Goal: Check status: Check status

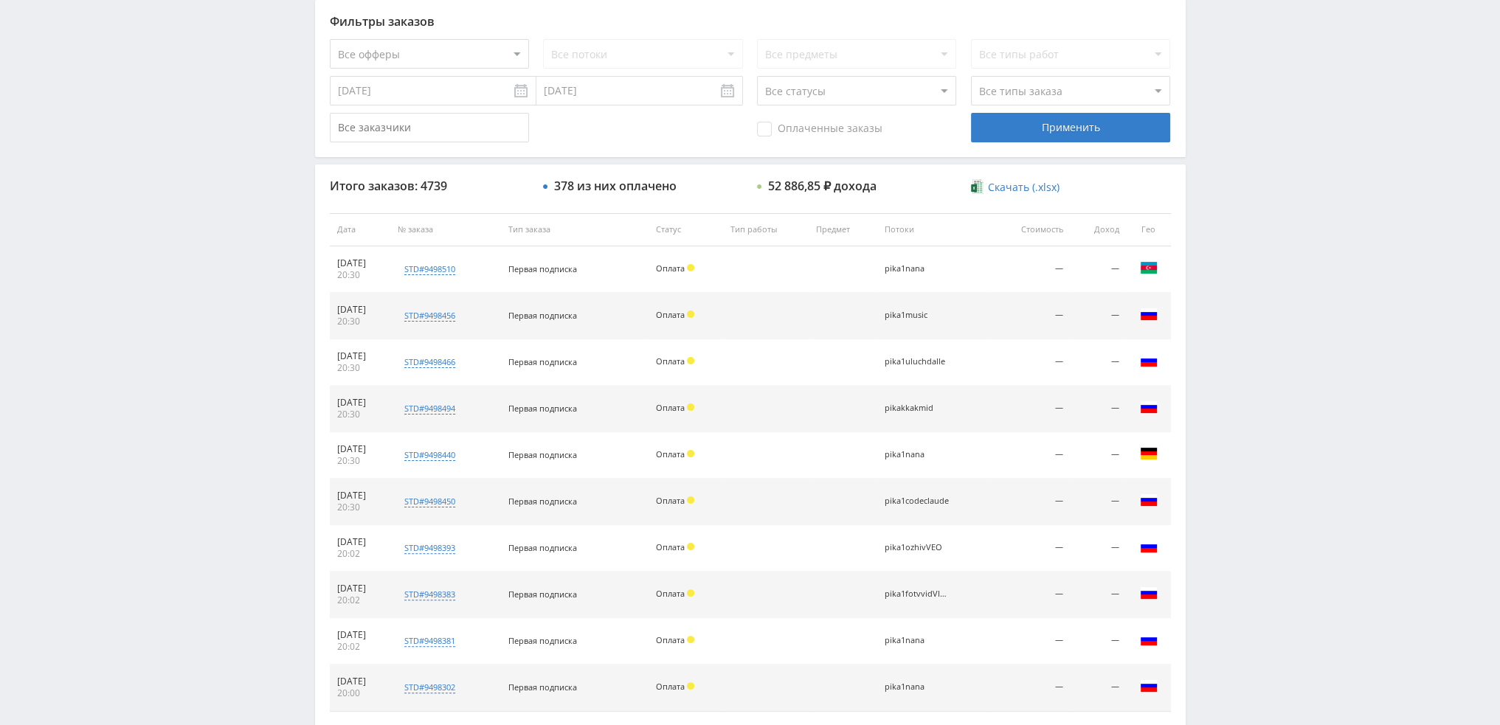
scroll to position [511, 0]
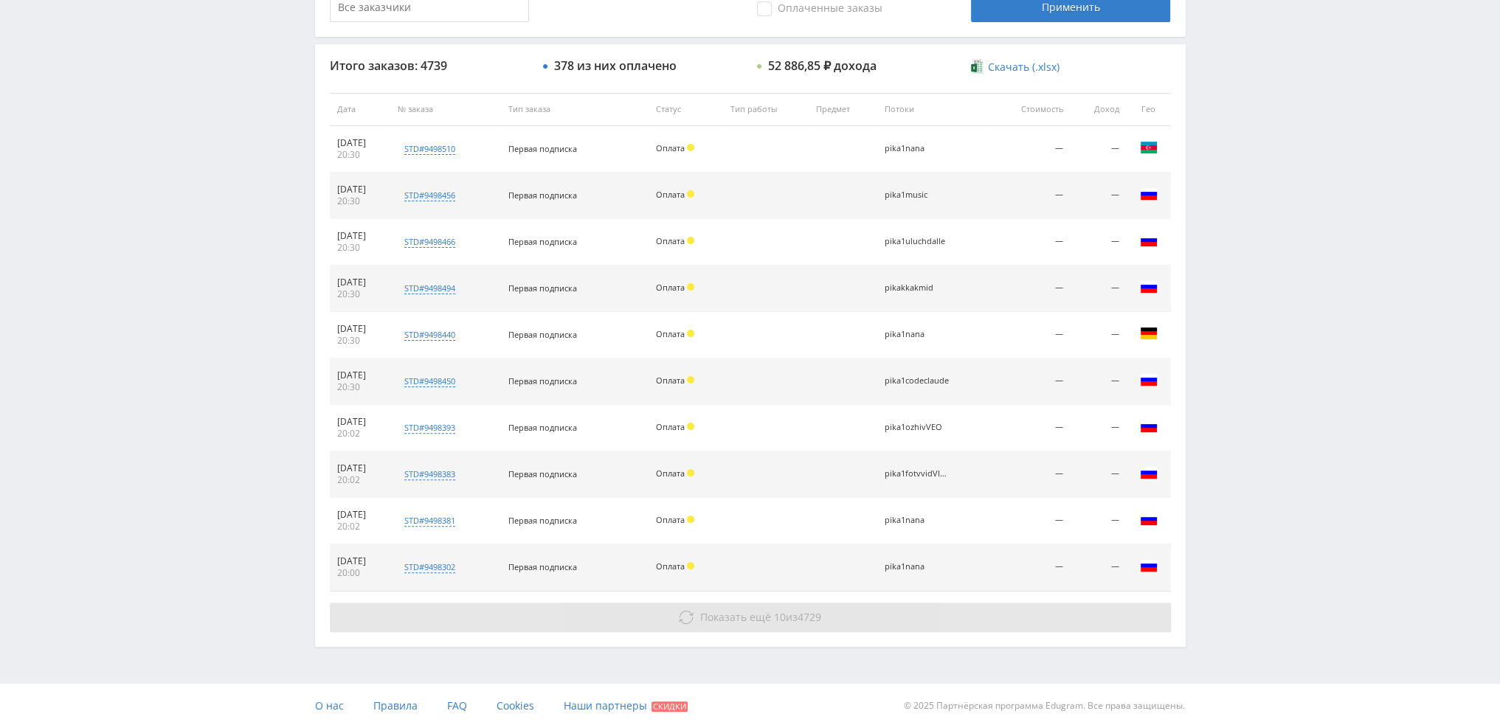
click at [738, 618] on span "Показать ещё" at bounding box center [735, 617] width 71 height 14
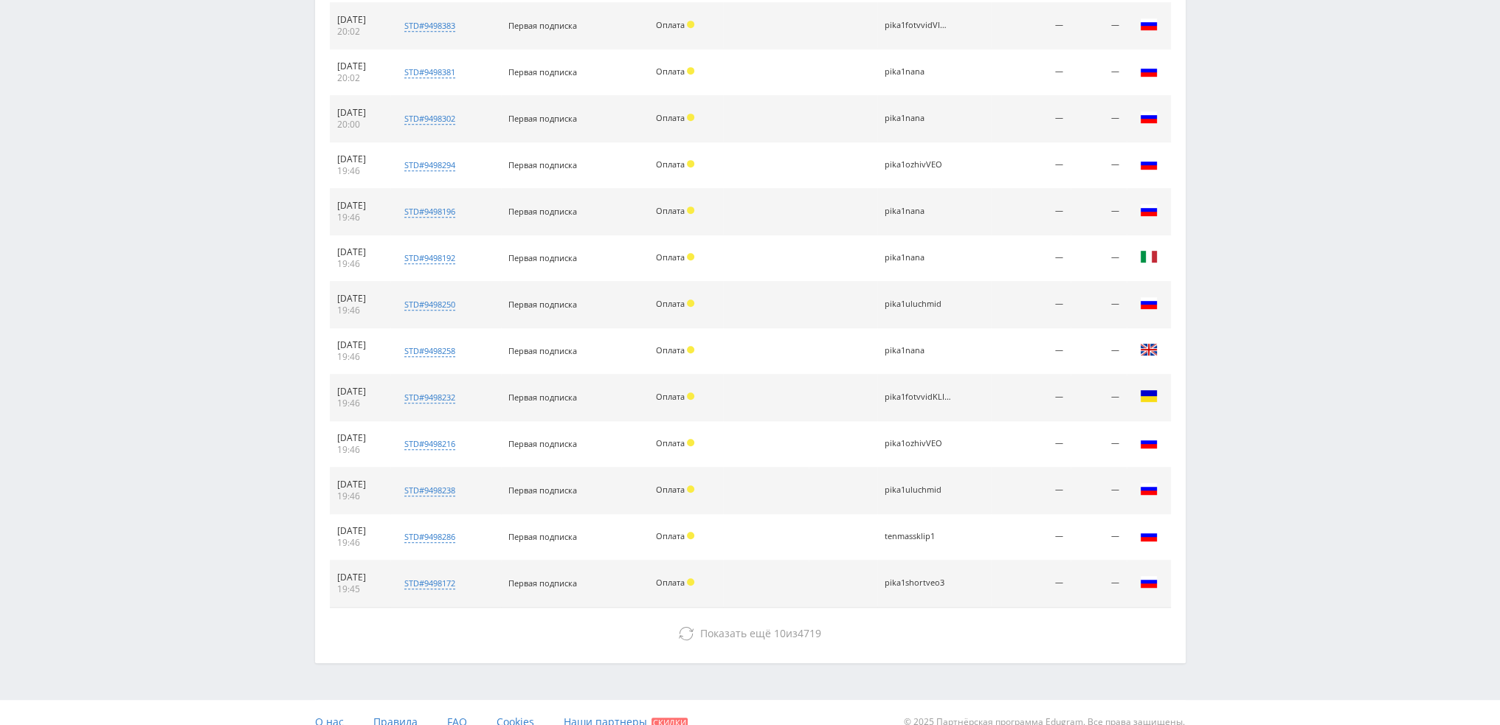
scroll to position [974, 0]
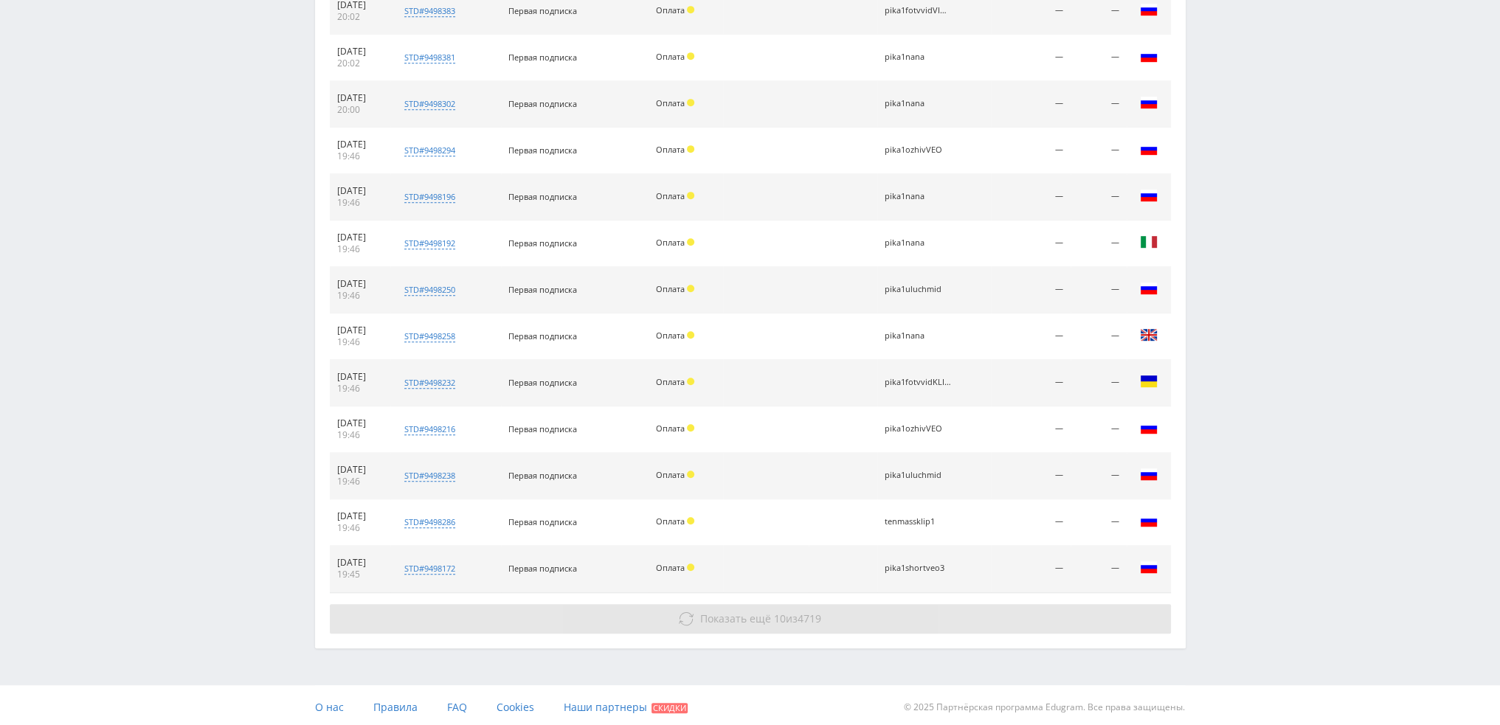
click at [776, 612] on span "10" at bounding box center [780, 619] width 12 height 14
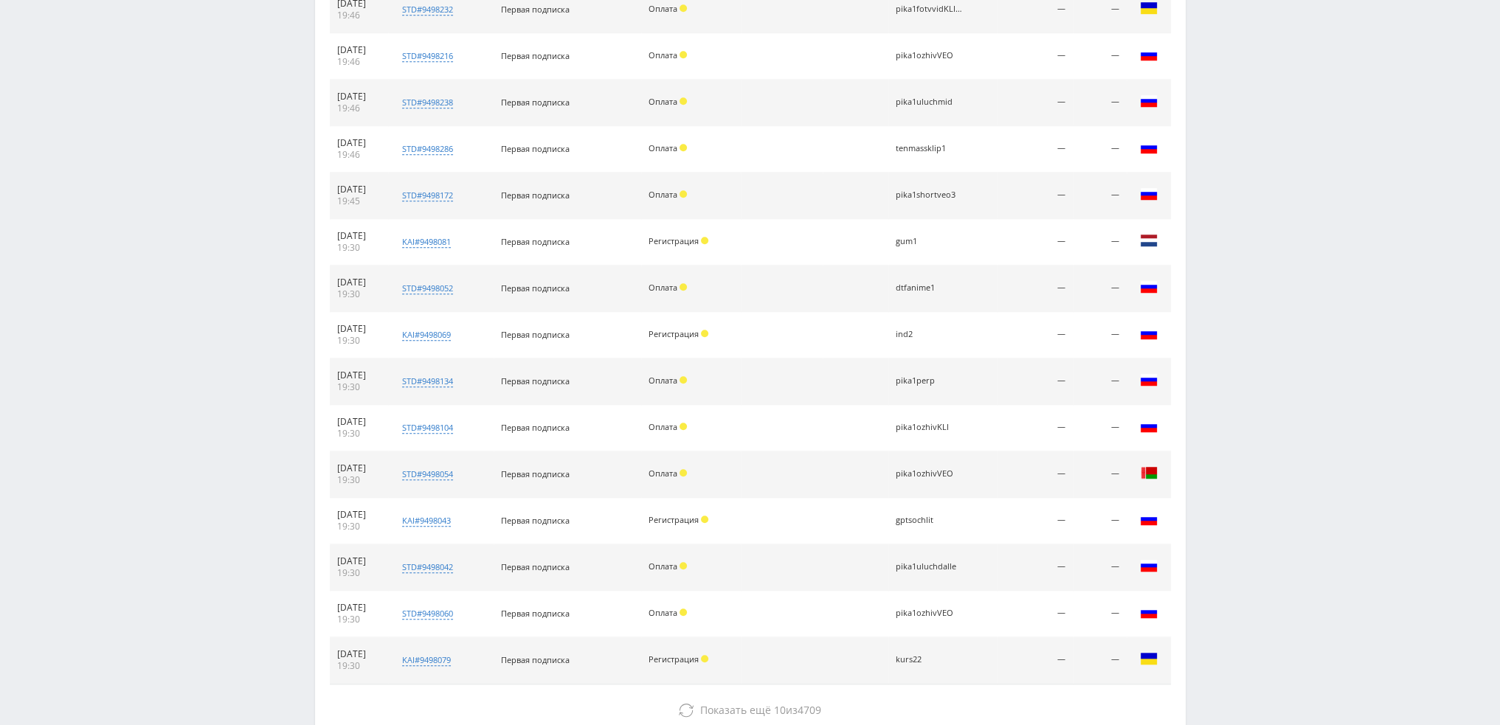
scroll to position [1438, 0]
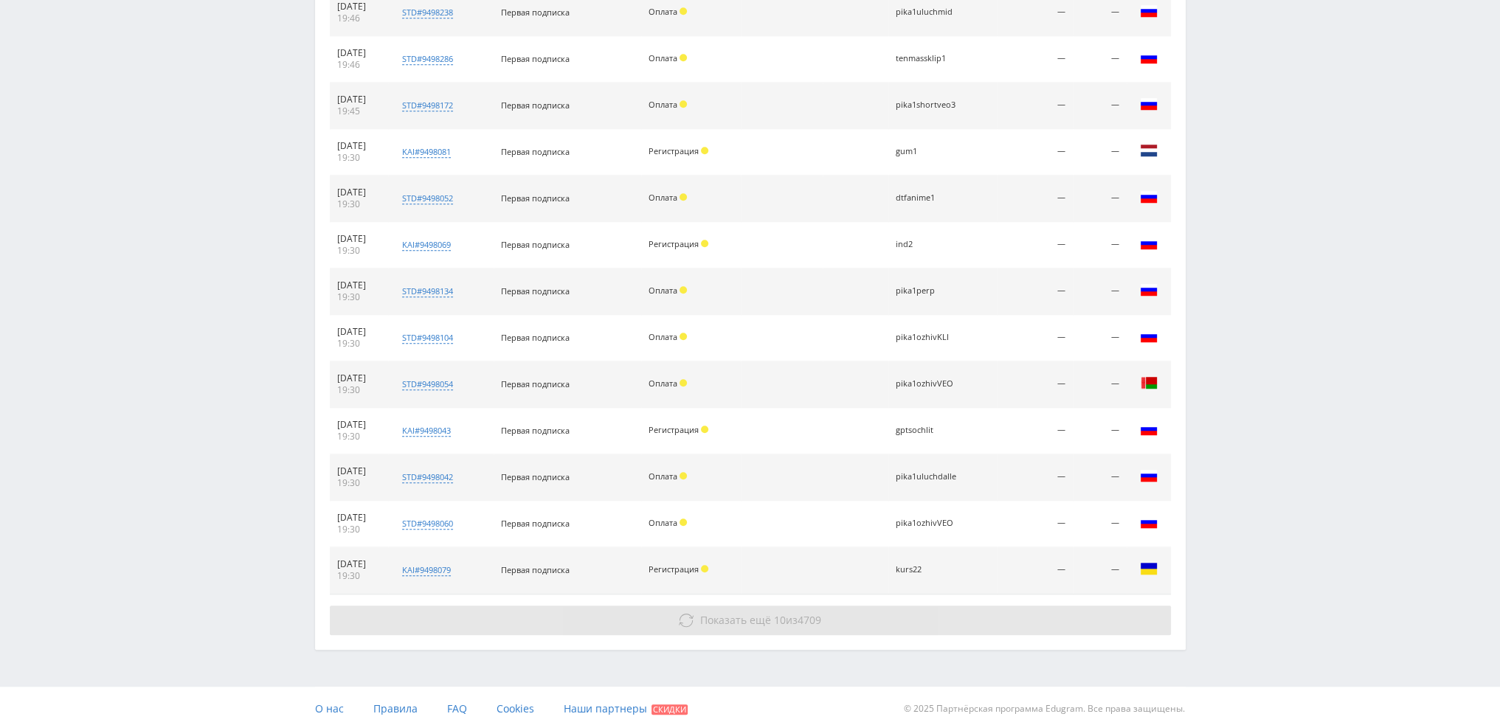
click at [774, 617] on span "10" at bounding box center [780, 620] width 12 height 14
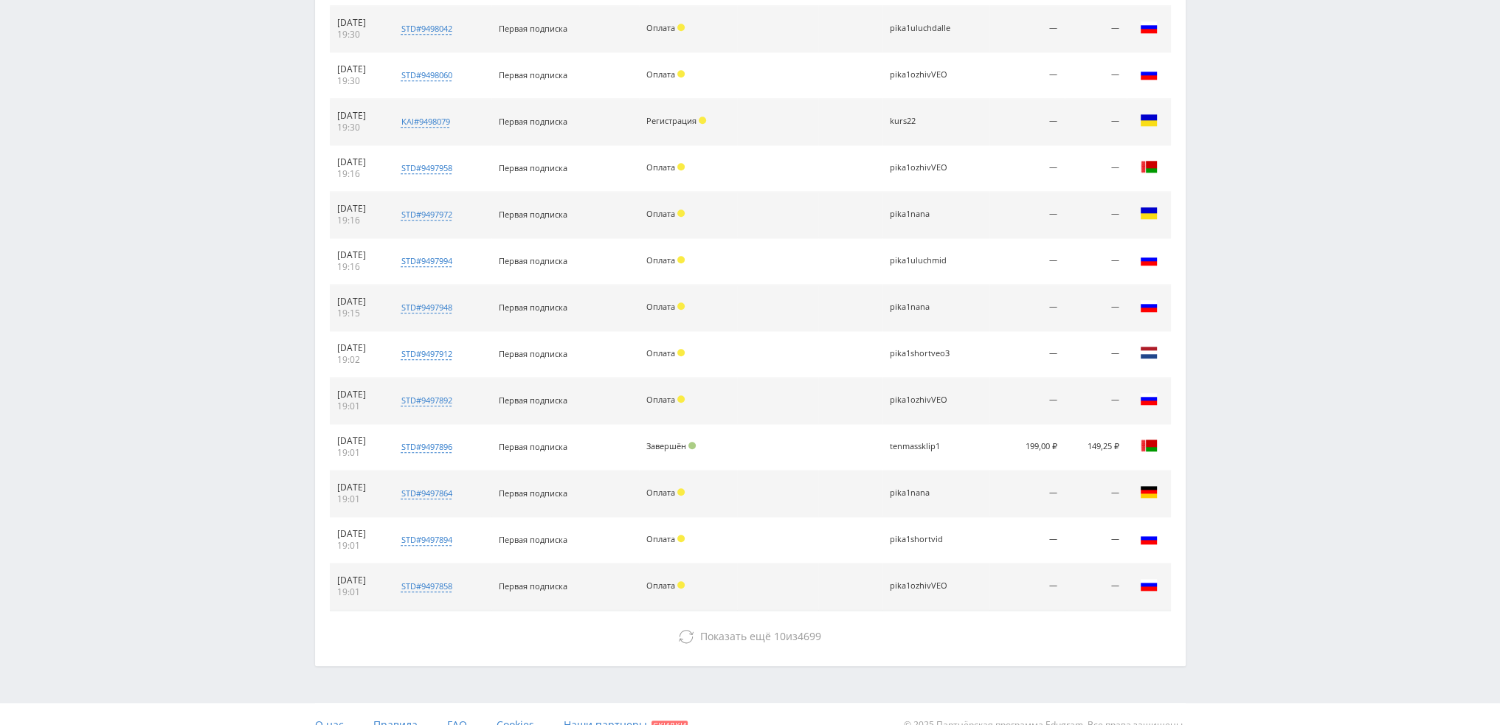
scroll to position [1901, 0]
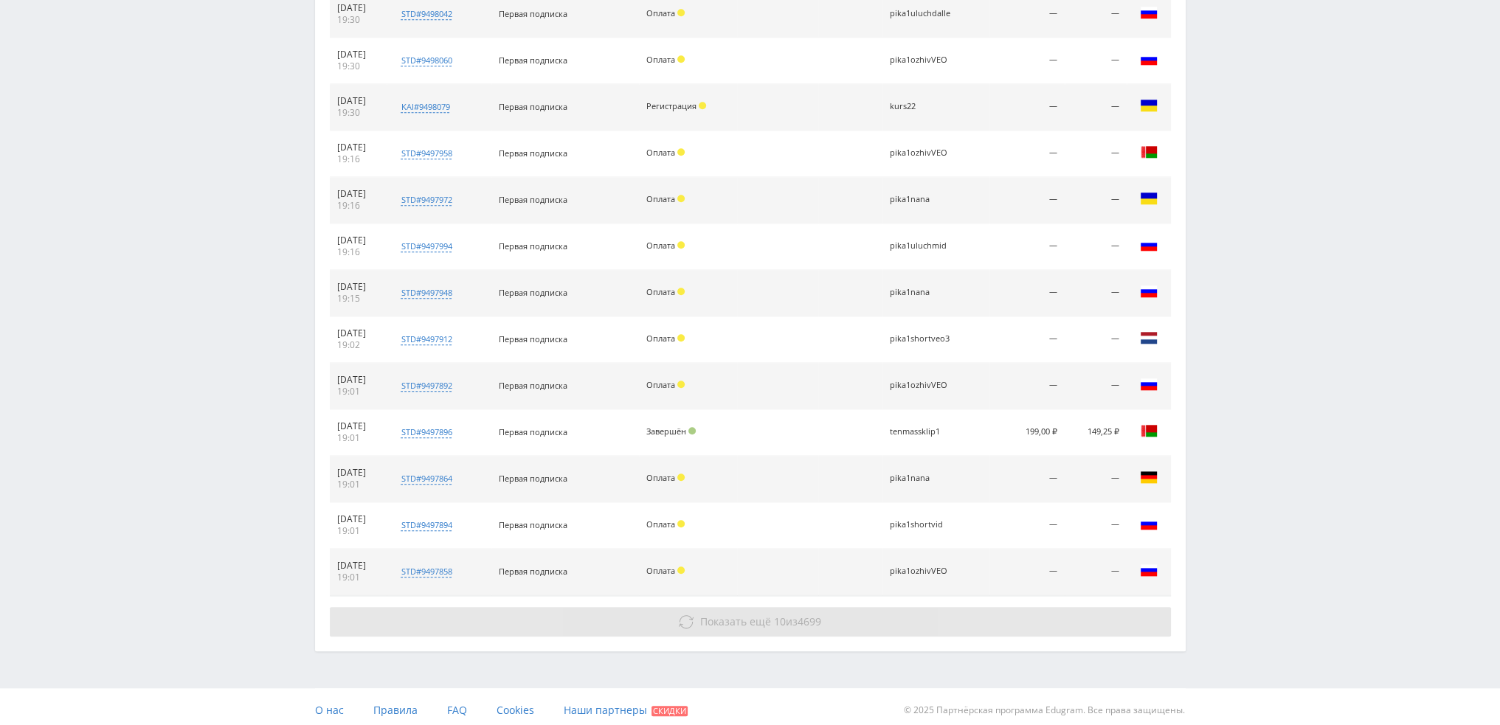
click at [731, 619] on span "Показать ещё" at bounding box center [735, 622] width 71 height 14
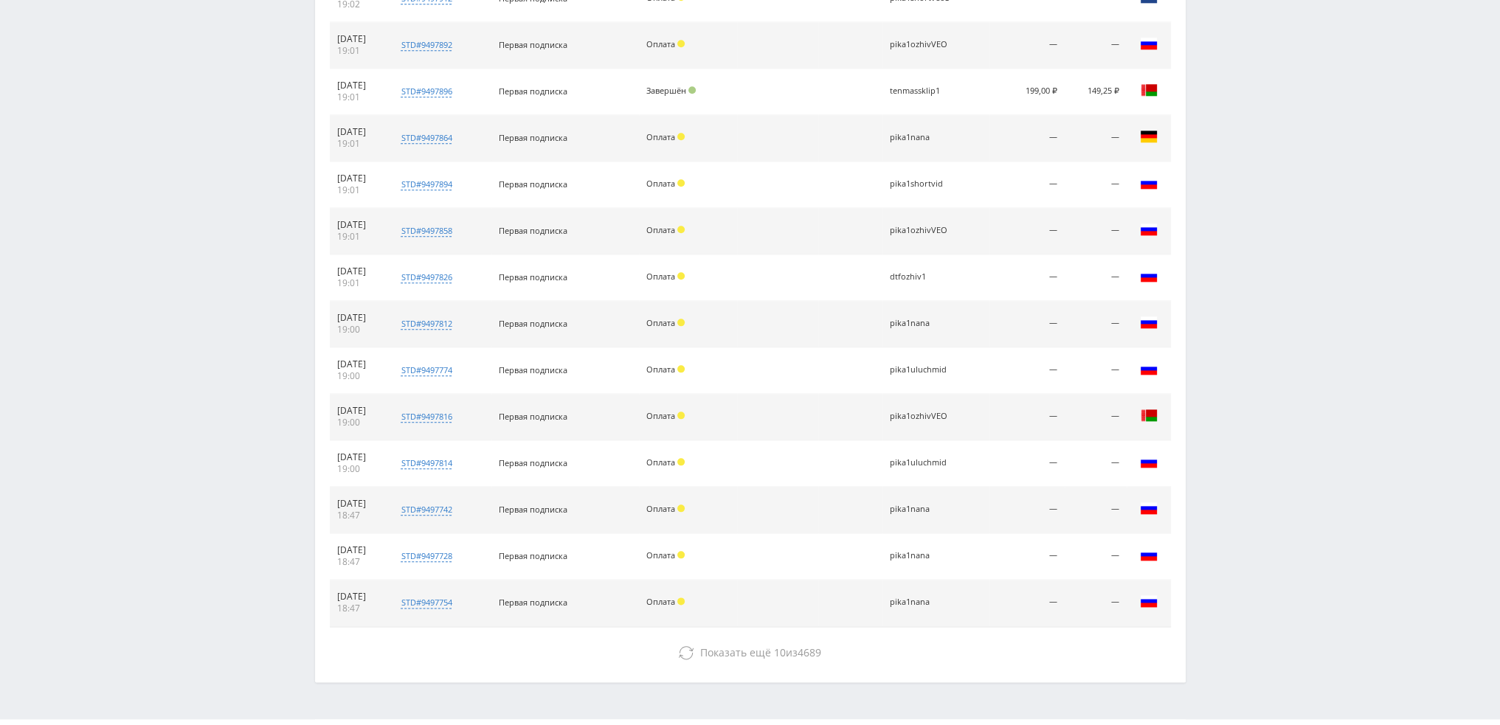
scroll to position [2272, 0]
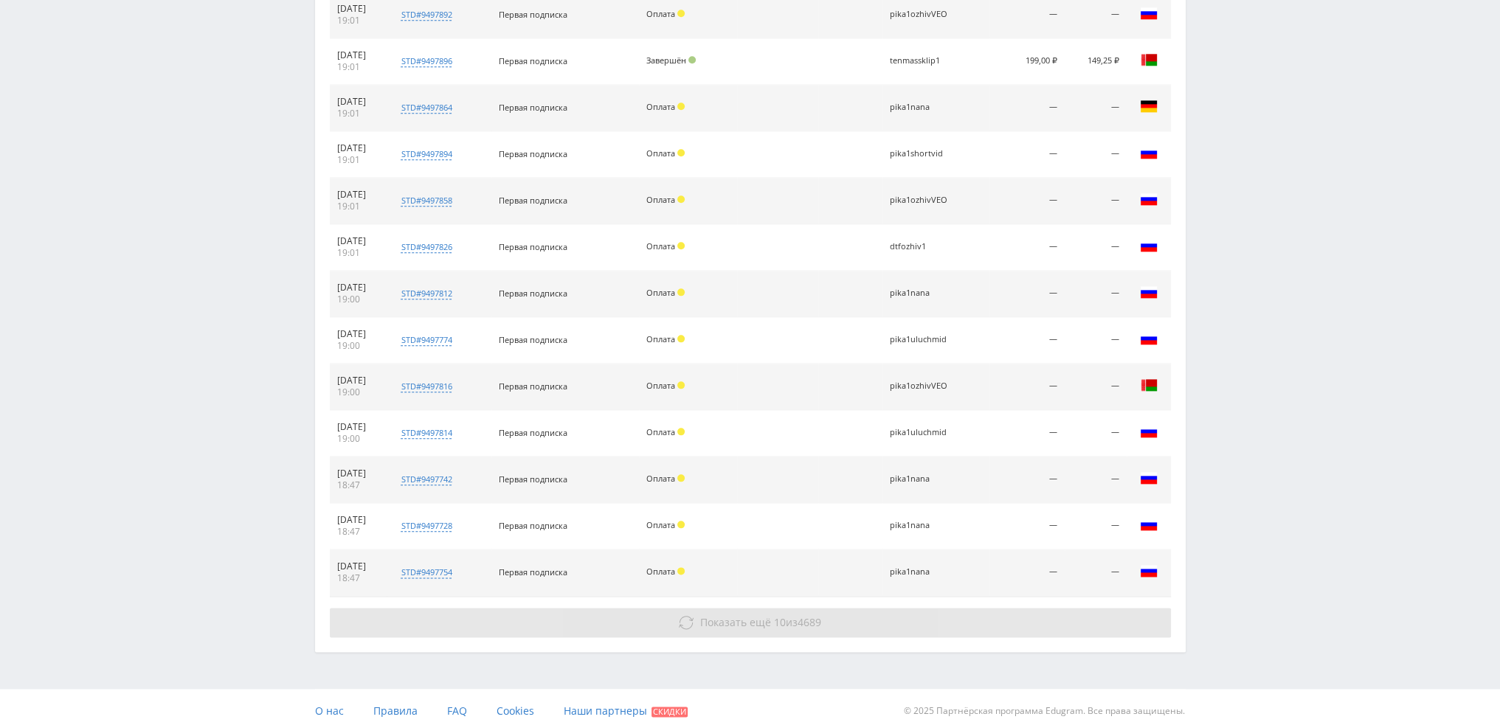
click at [729, 616] on span "Показать ещё" at bounding box center [735, 623] width 71 height 14
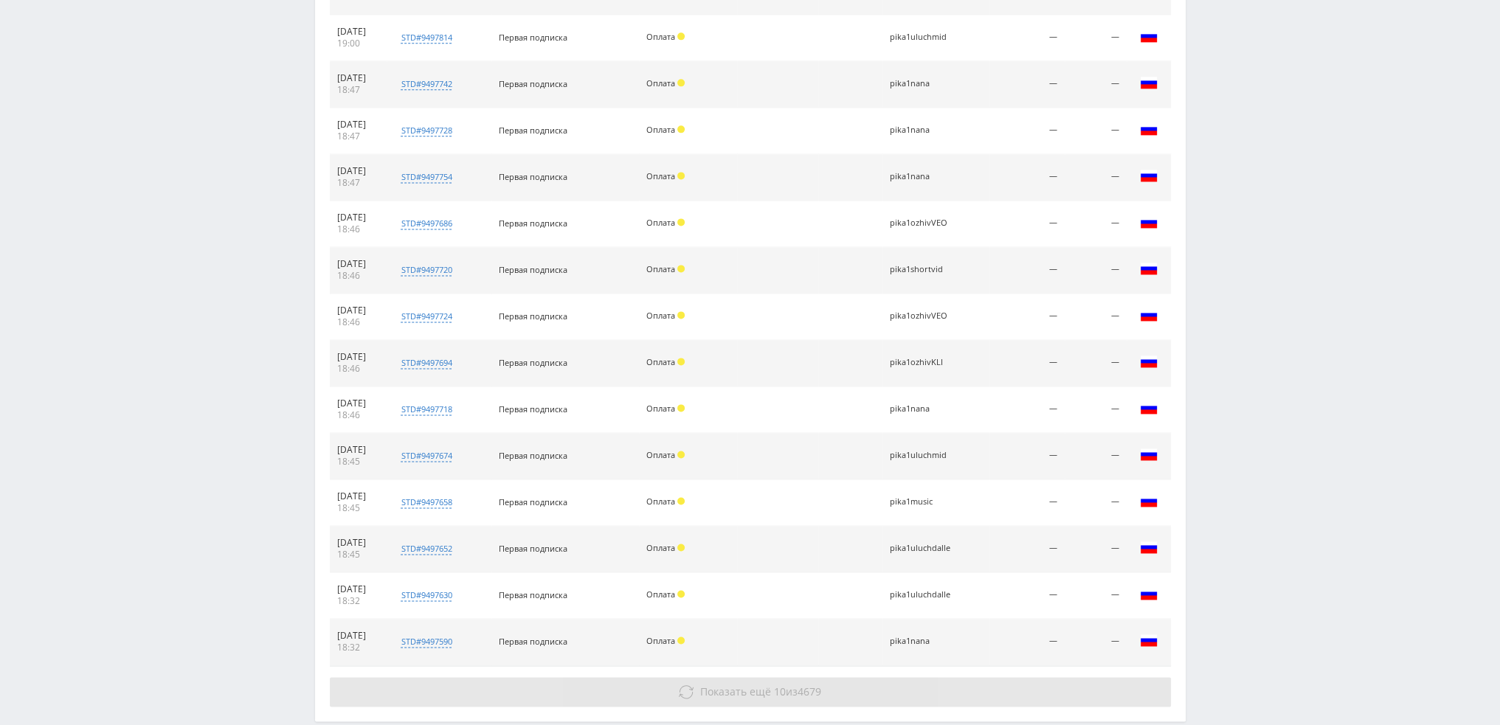
scroll to position [2736, 0]
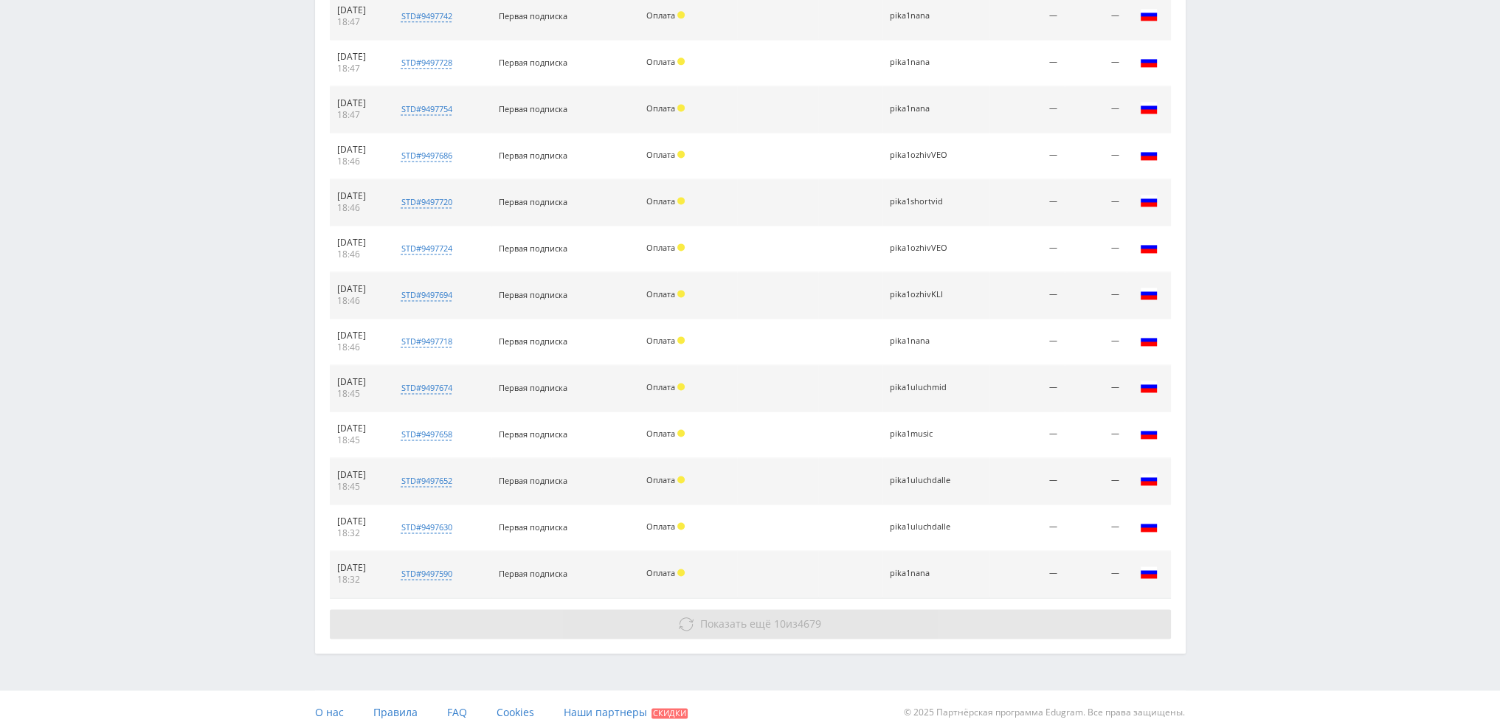
click at [728, 619] on span "Показать ещё" at bounding box center [735, 624] width 71 height 14
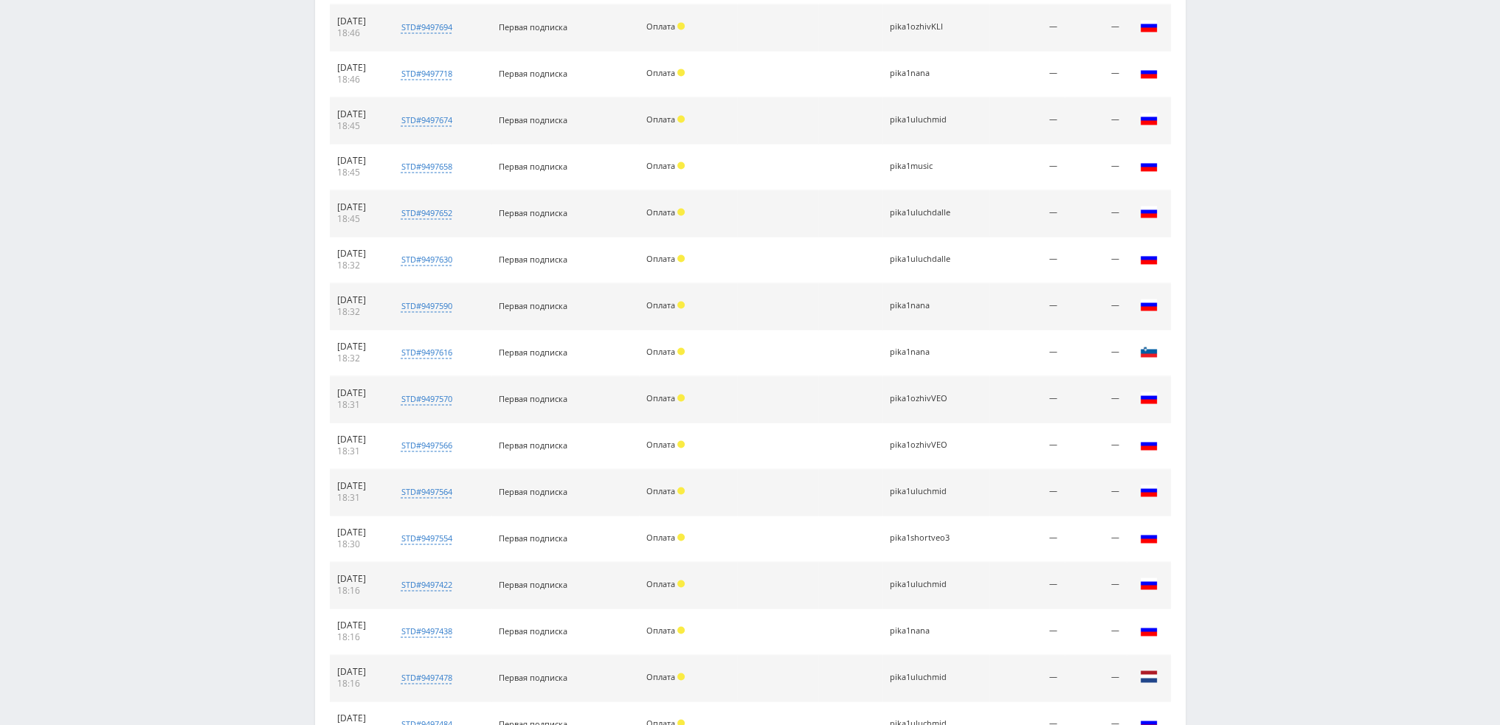
scroll to position [3199, 0]
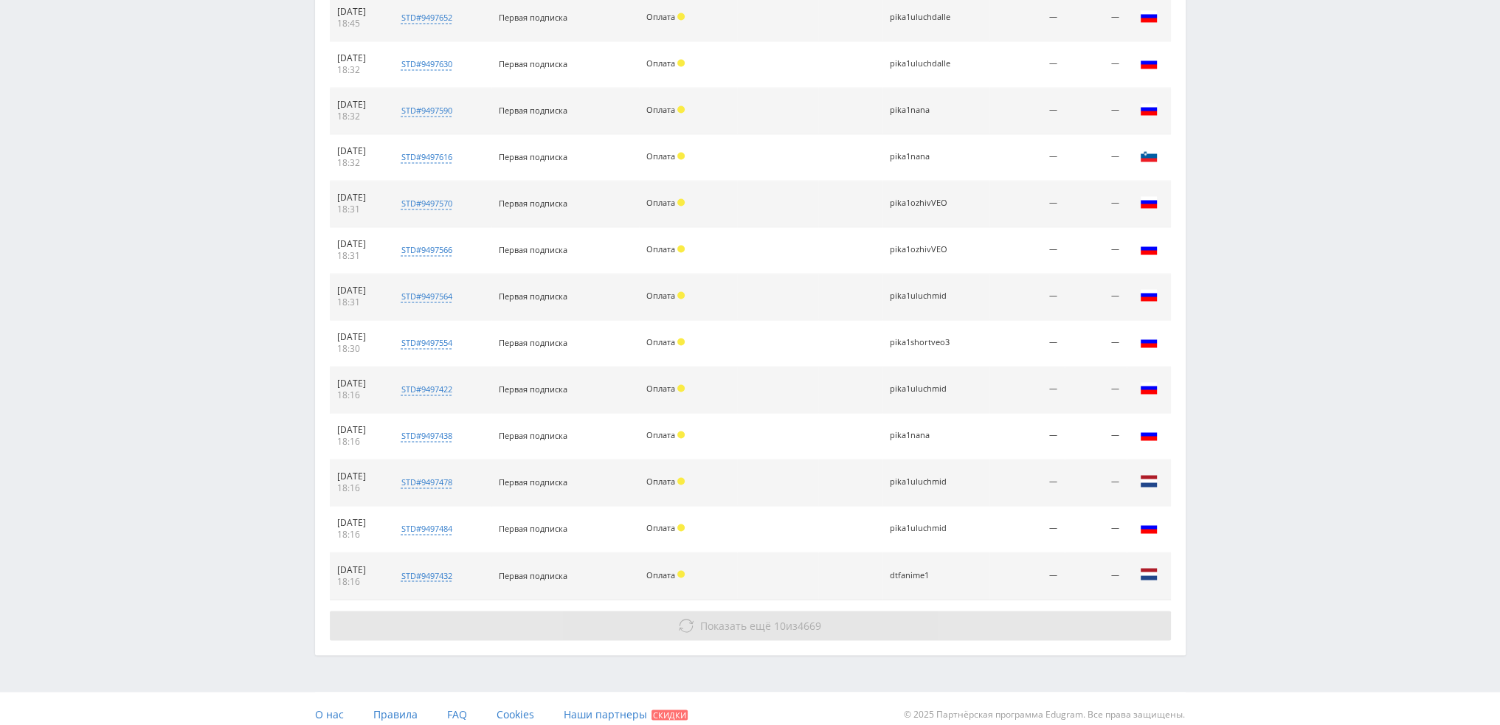
click at [737, 620] on span "Показать ещё" at bounding box center [735, 625] width 71 height 14
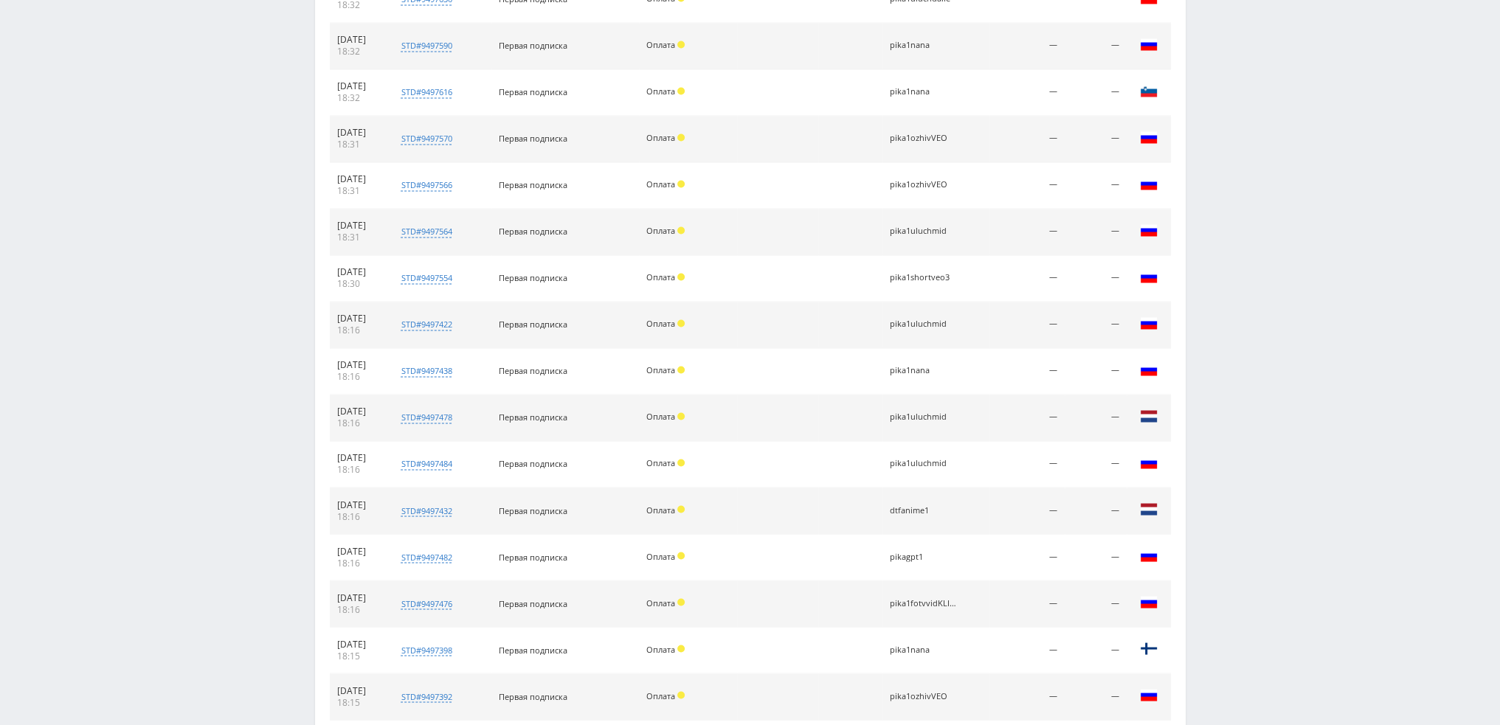
scroll to position [3524, 0]
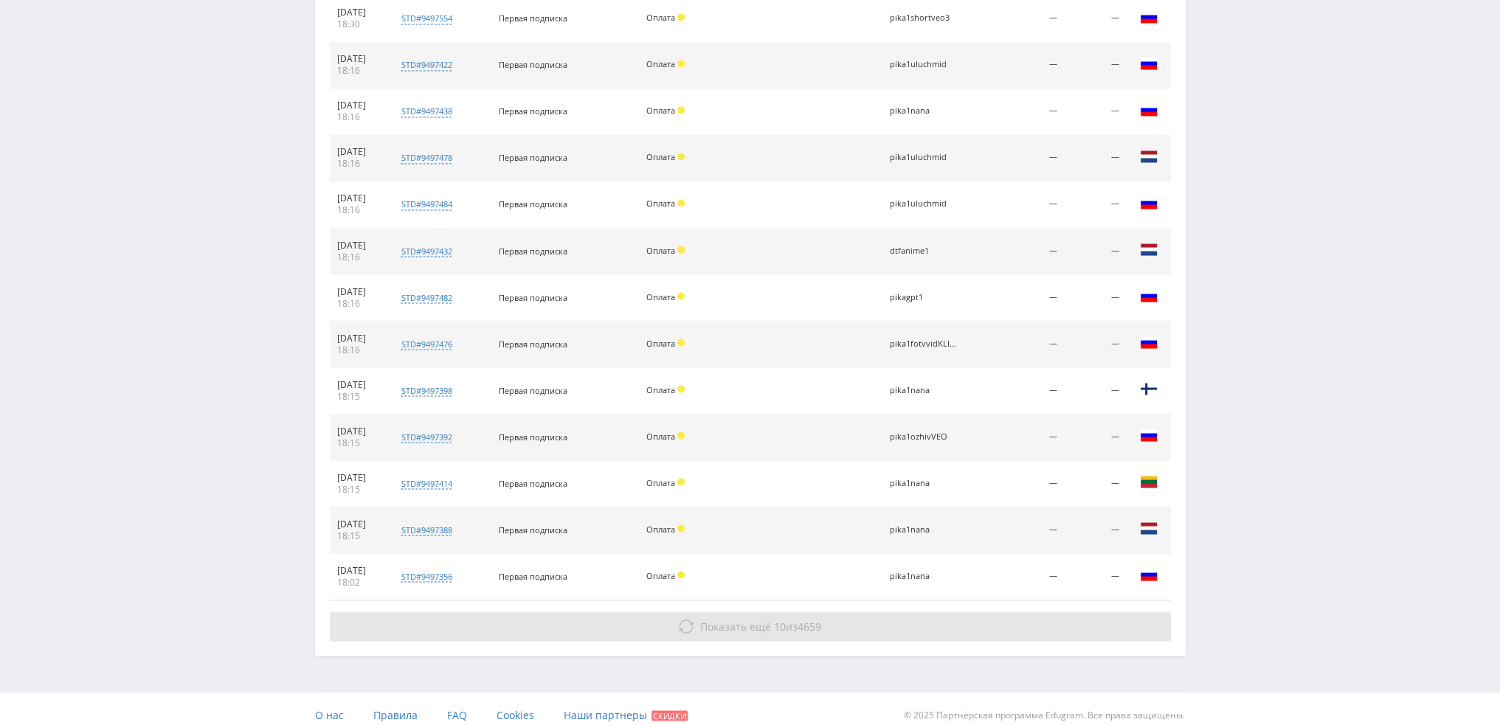
click at [712, 625] on button "Показать ещё 10 из 4659" at bounding box center [750, 627] width 841 height 30
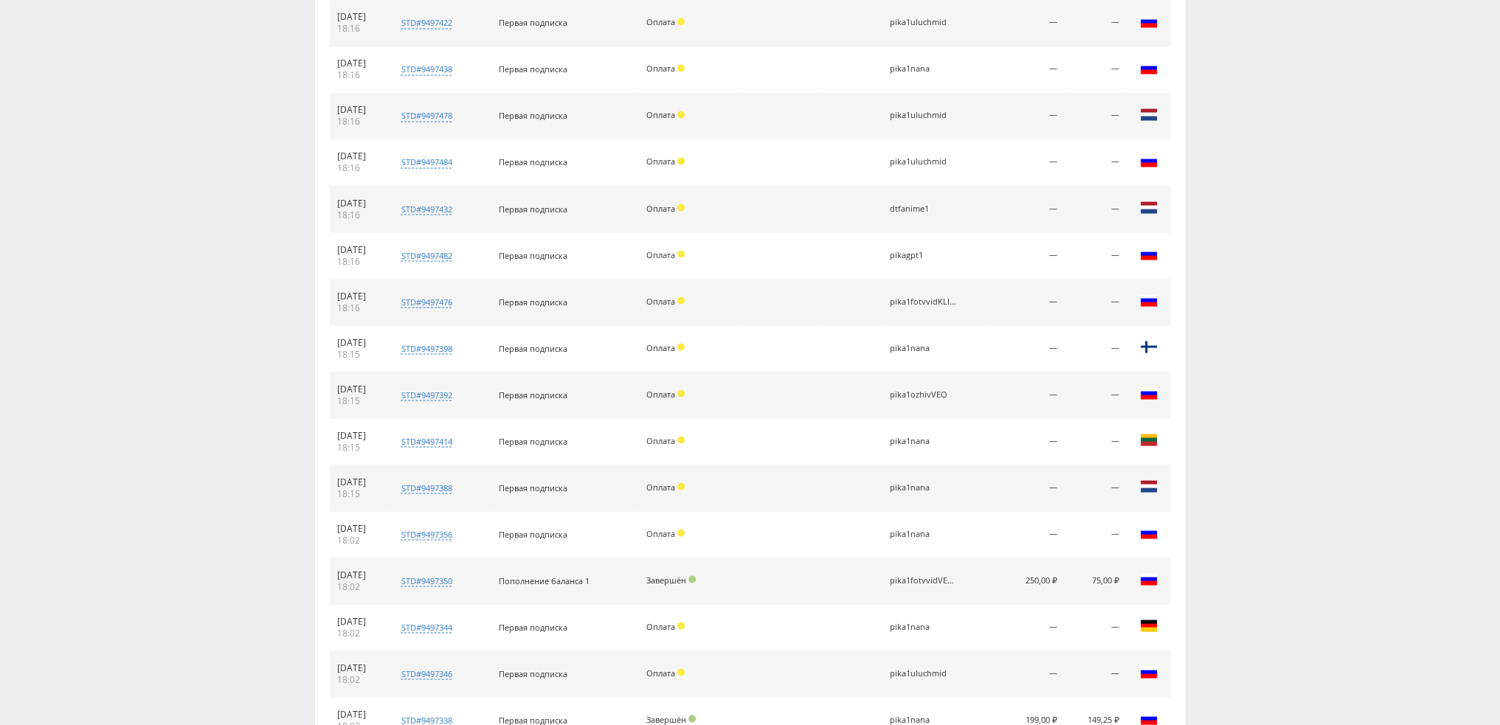
scroll to position [3941, 0]
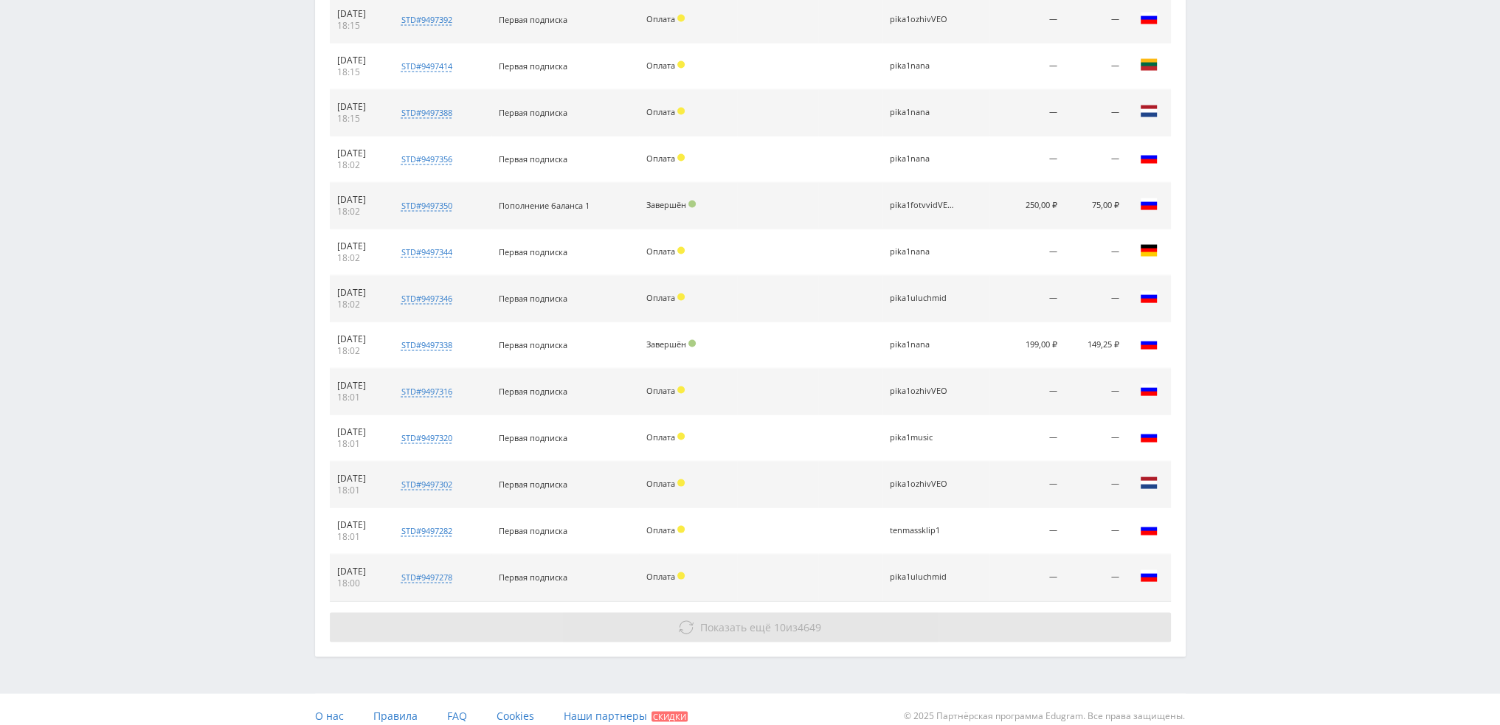
click at [709, 621] on span "Показать ещё" at bounding box center [735, 628] width 71 height 14
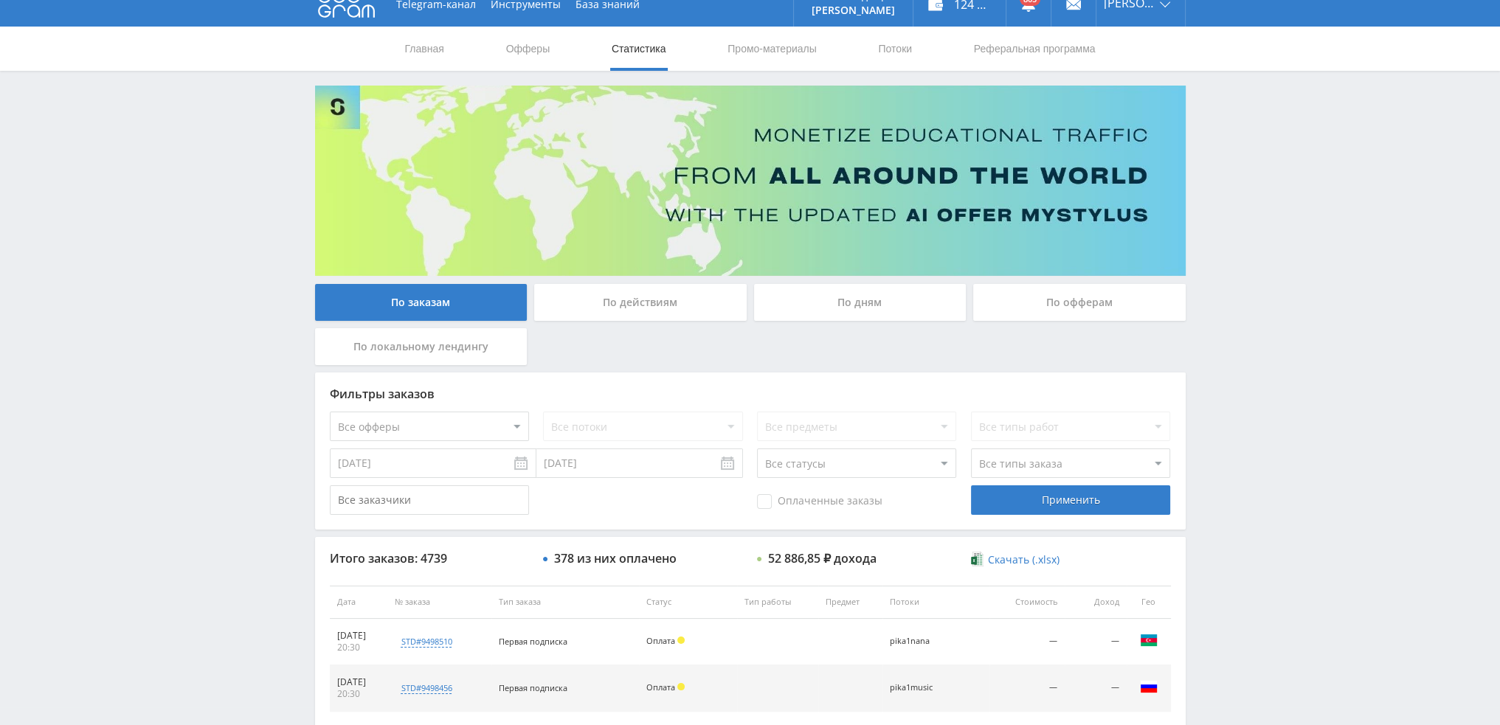
scroll to position [0, 0]
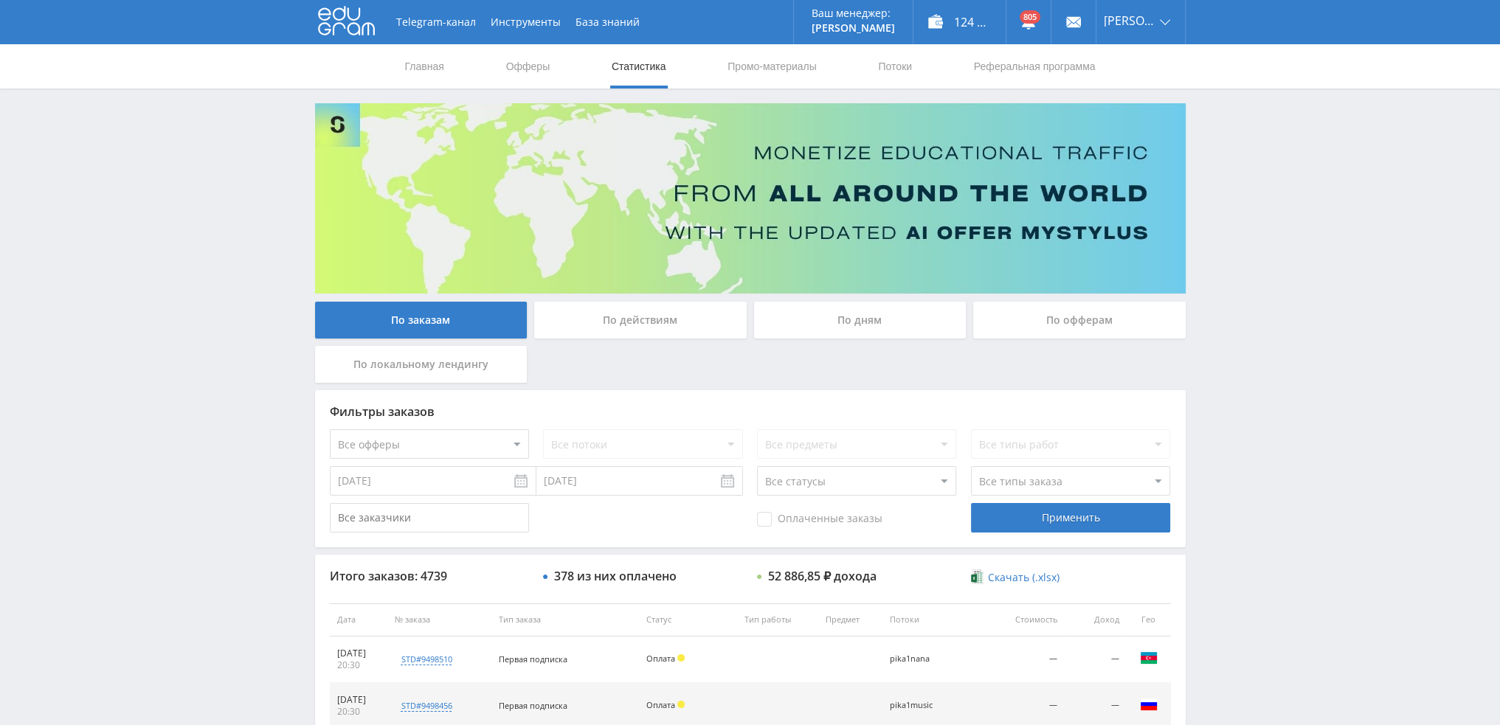
click at [827, 322] on div "По дням" at bounding box center [860, 320] width 213 height 37
click at [0, 0] on input "По дням" at bounding box center [0, 0] width 0 height 0
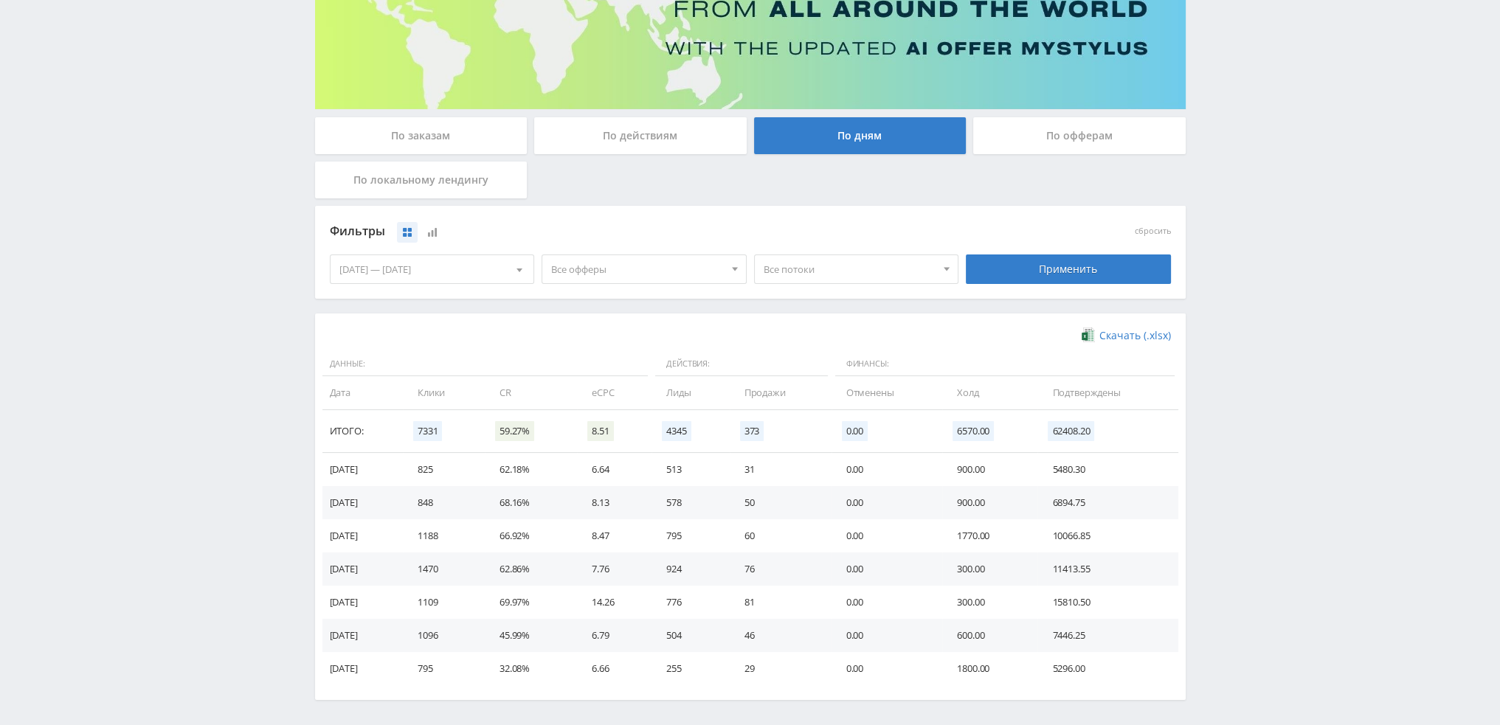
scroll to position [239, 0]
